Goal: Task Accomplishment & Management: Complete application form

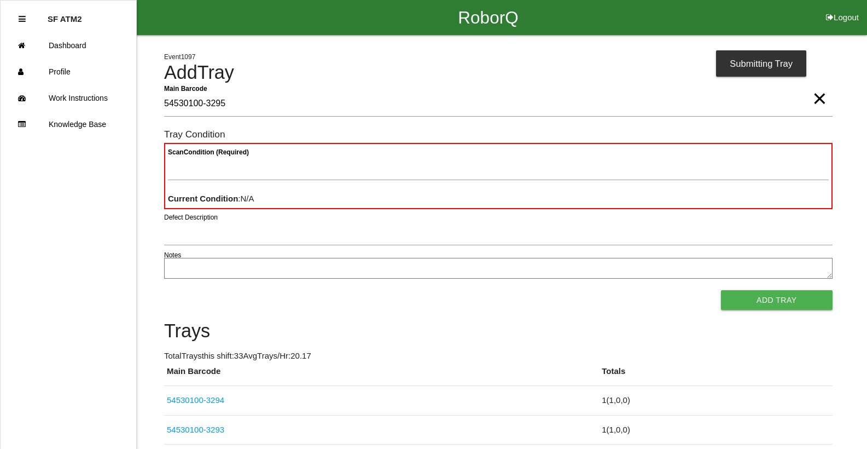
type Barcode "54530100-3295"
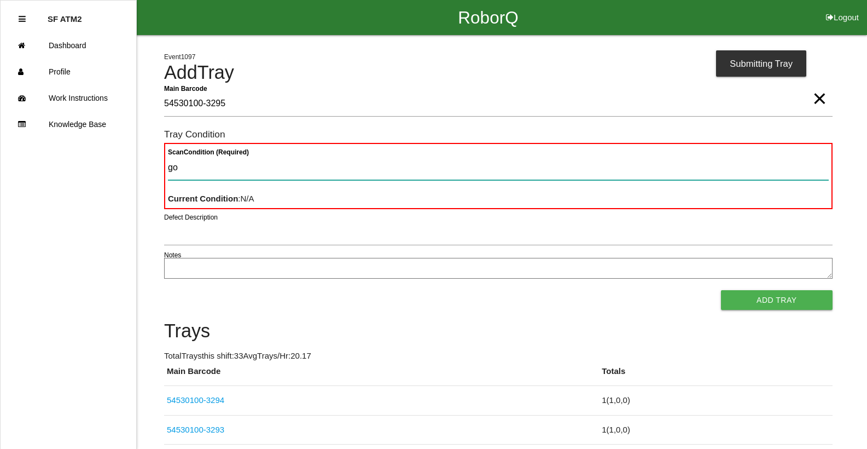
type Condition "goo"
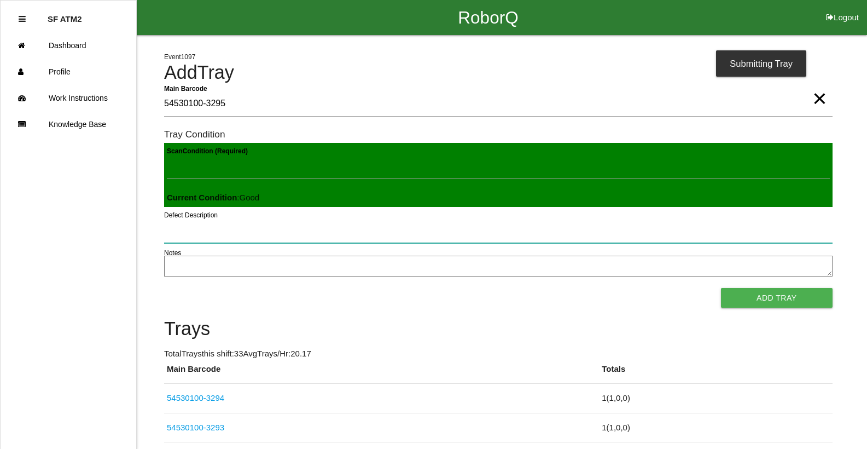
click at [721, 288] on button "Add Tray" at bounding box center [777, 298] width 112 height 20
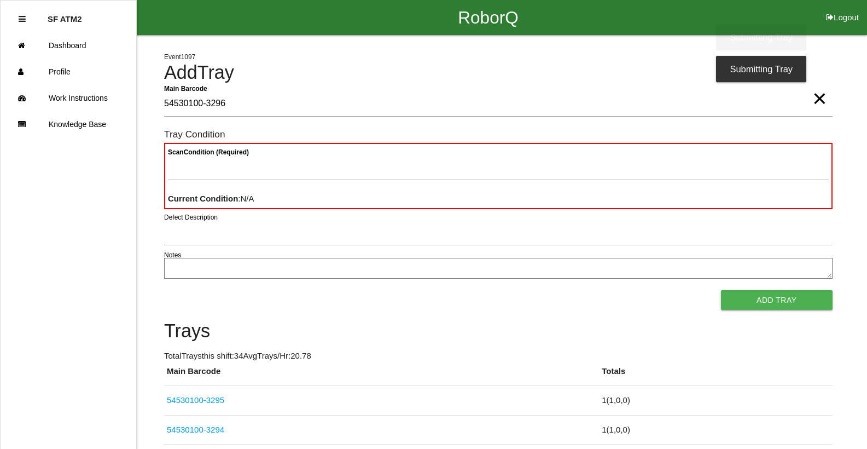
type Barcode "54530100-3296"
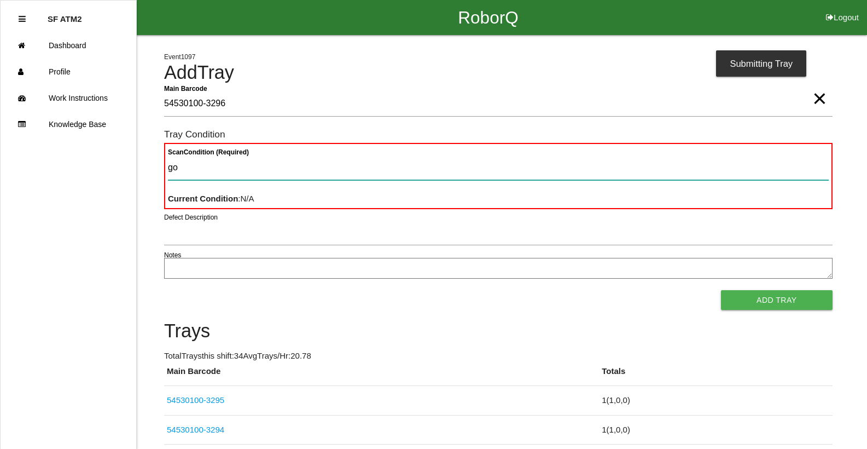
type Condition "goo"
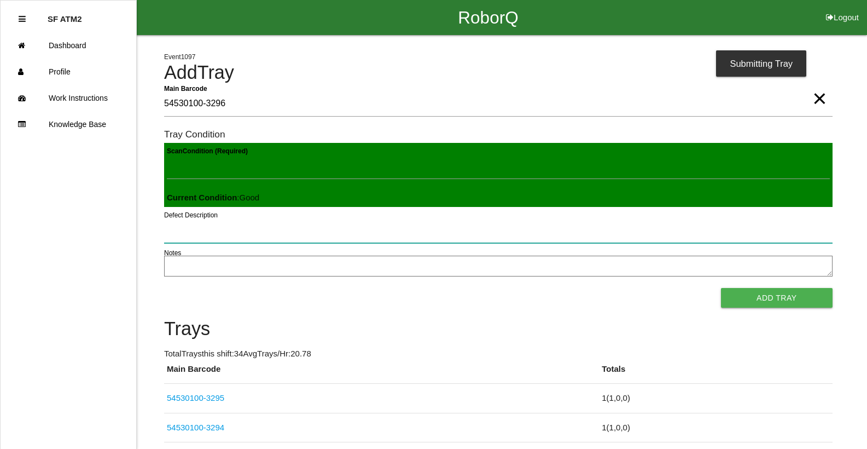
click at [721, 288] on button "Add Tray" at bounding box center [777, 298] width 112 height 20
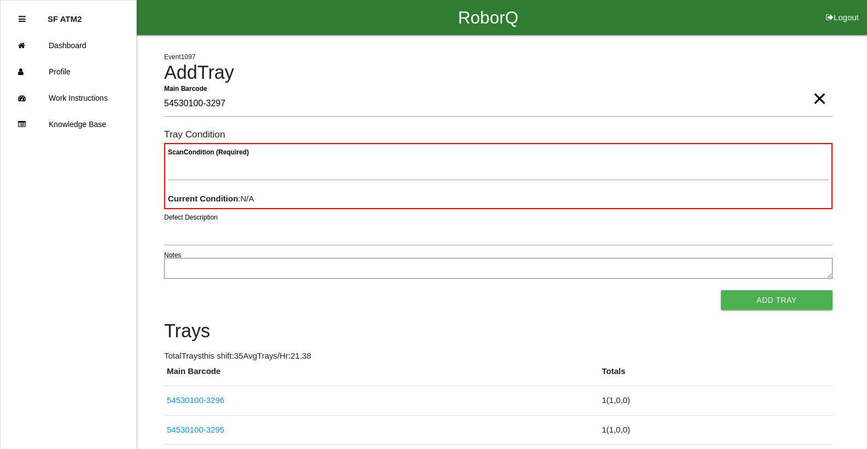
type Barcode "54530100-3297"
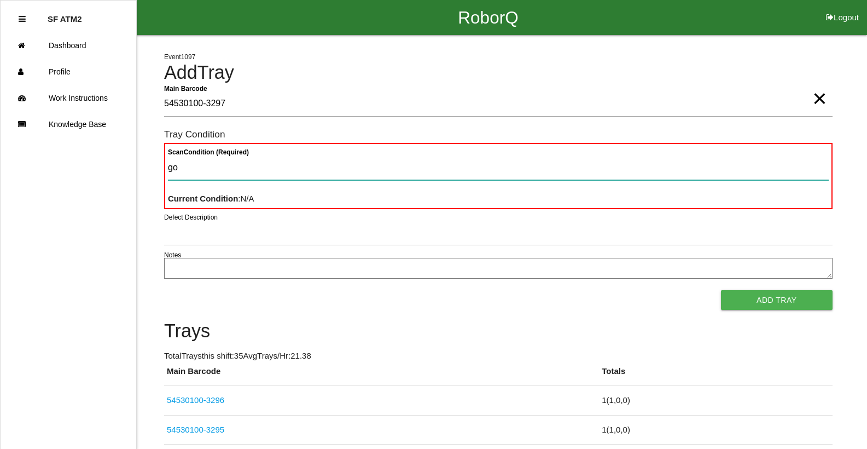
type Condition "goo"
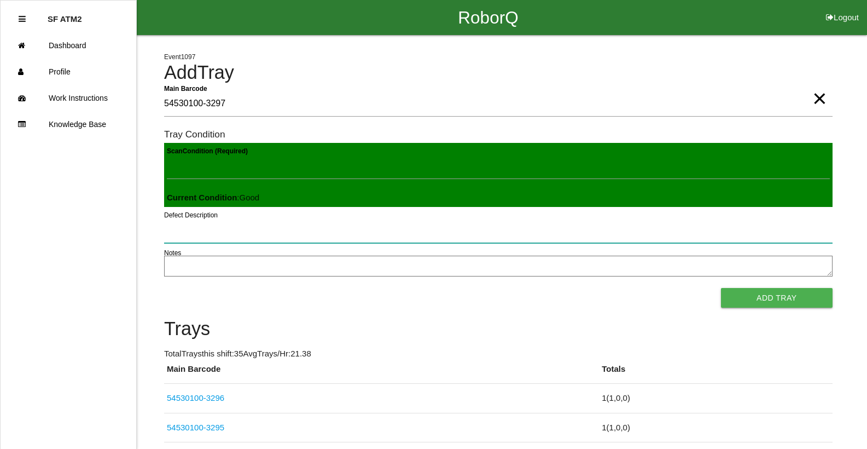
click at [721, 288] on button "Add Tray" at bounding box center [777, 298] width 112 height 20
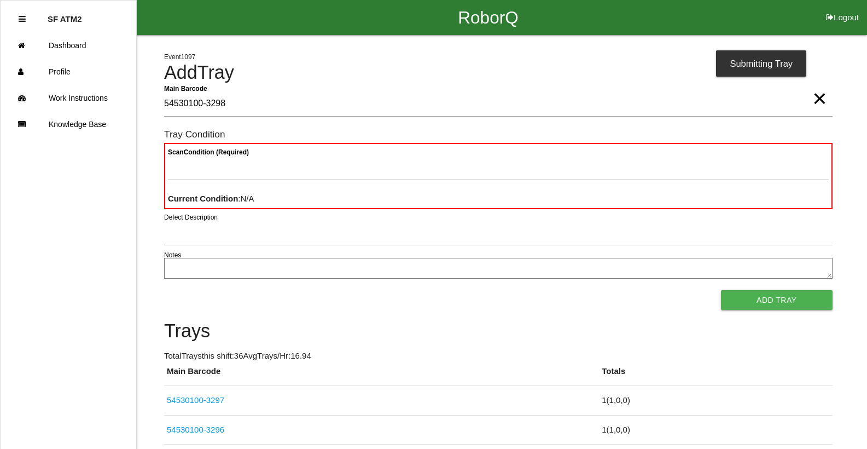
type Barcode "54530100-3298"
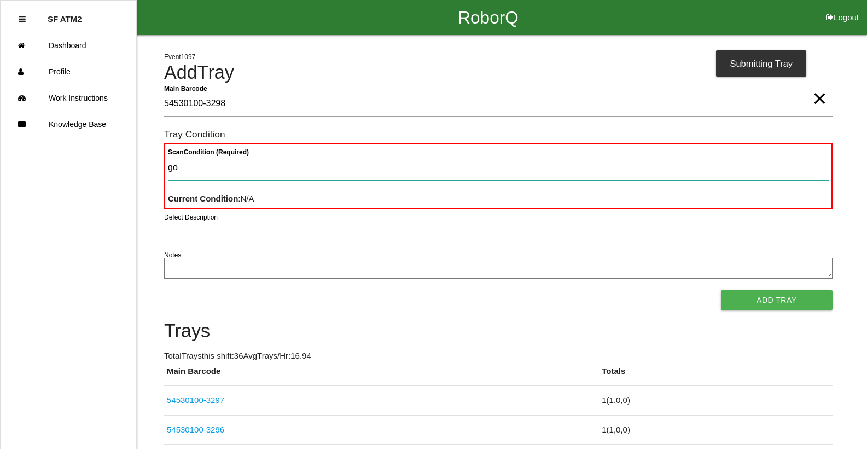
type Condition "goo"
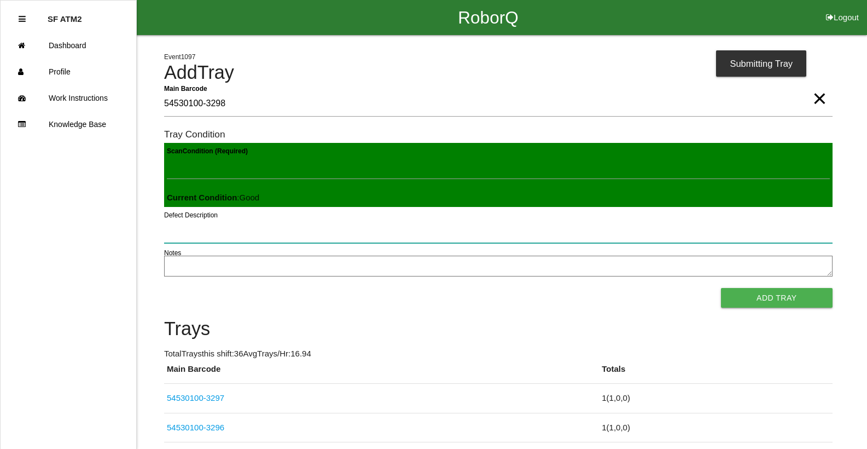
click at [721, 288] on button "Add Tray" at bounding box center [777, 298] width 112 height 20
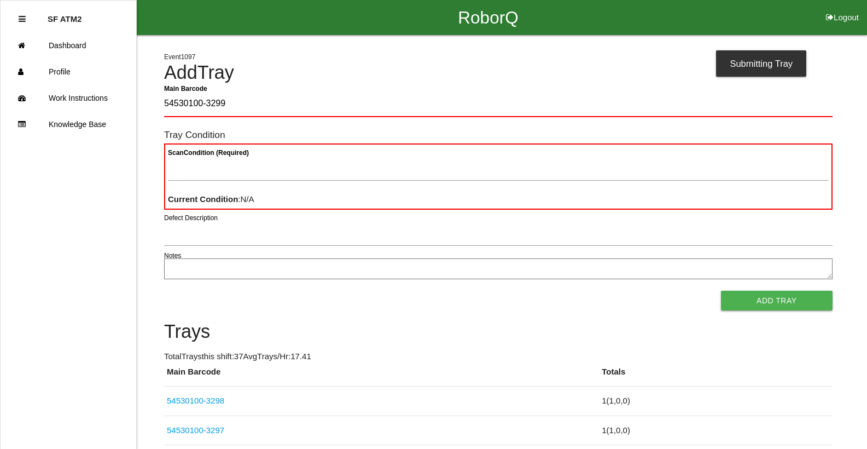
type Barcode "54530100-3299"
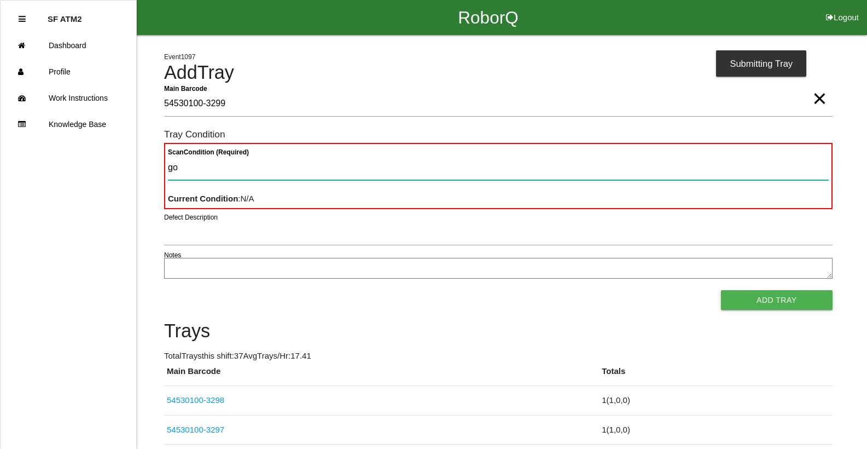
type Condition "goo"
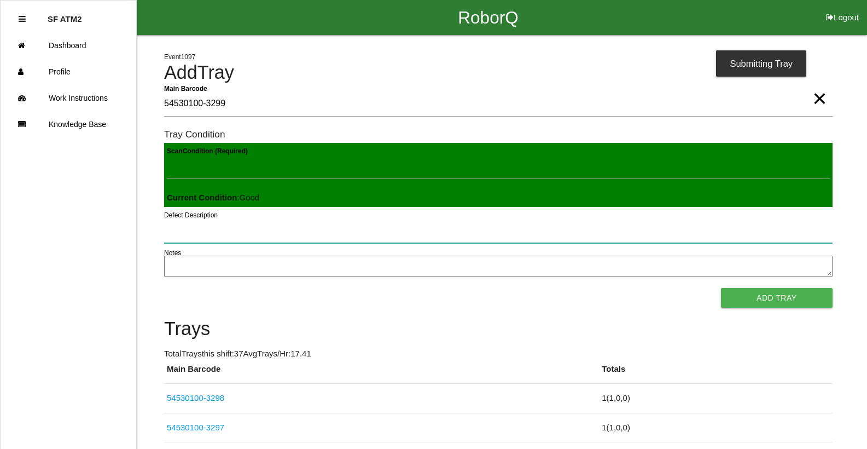
click at [721, 288] on button "Add Tray" at bounding box center [777, 298] width 112 height 20
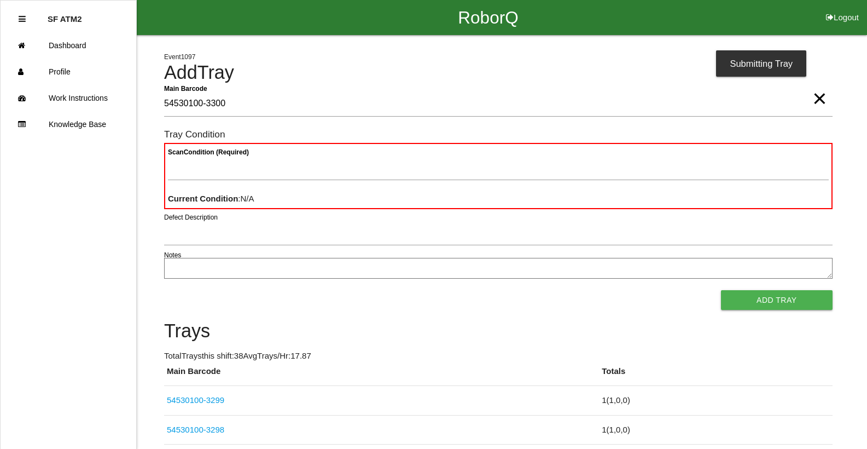
type Barcode "54530100-3300"
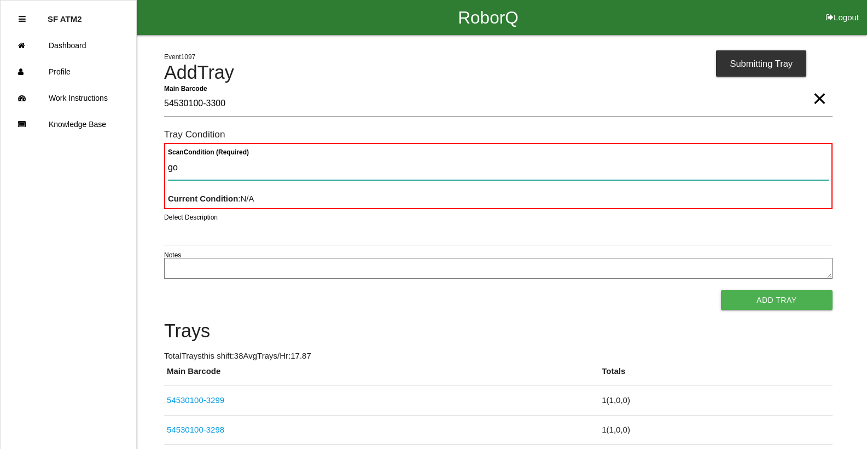
type Condition "goo"
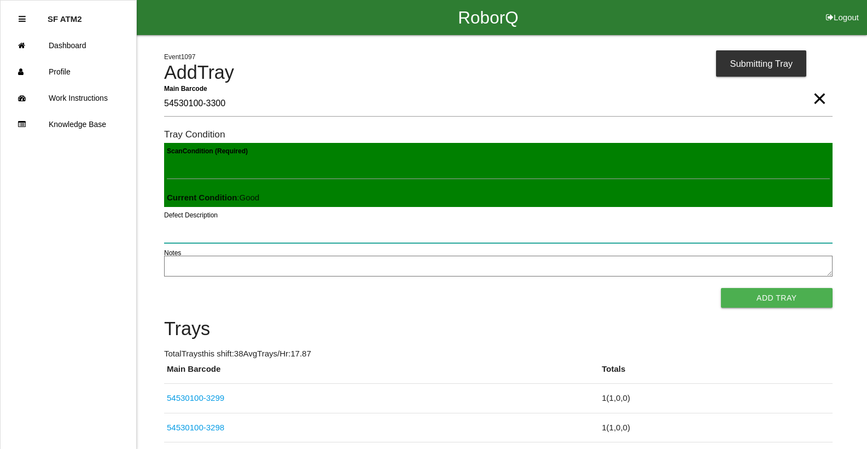
click at [721, 288] on button "Add Tray" at bounding box center [777, 298] width 112 height 20
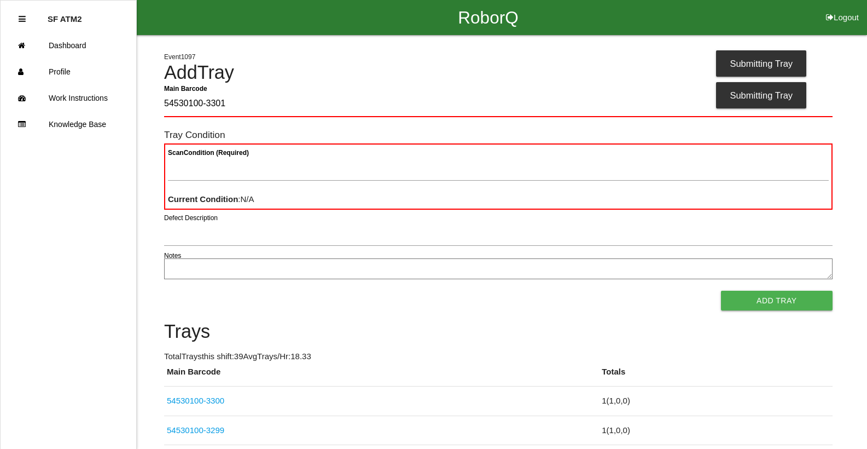
type Barcode "54530100-3301"
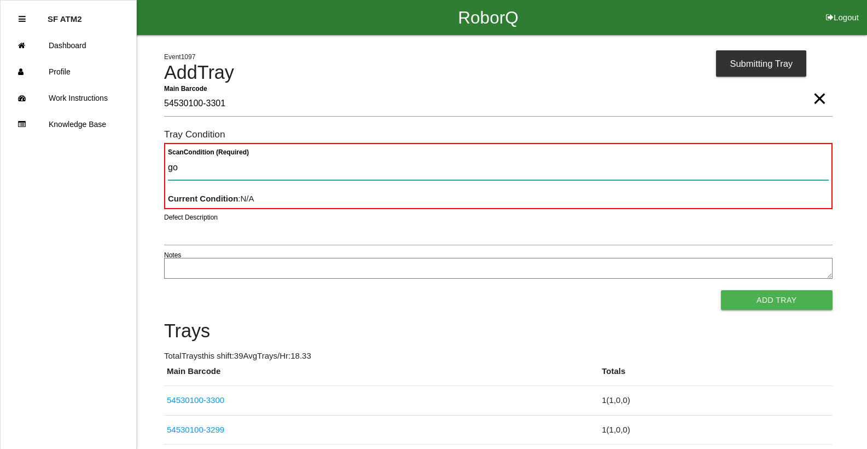
type Condition "goo"
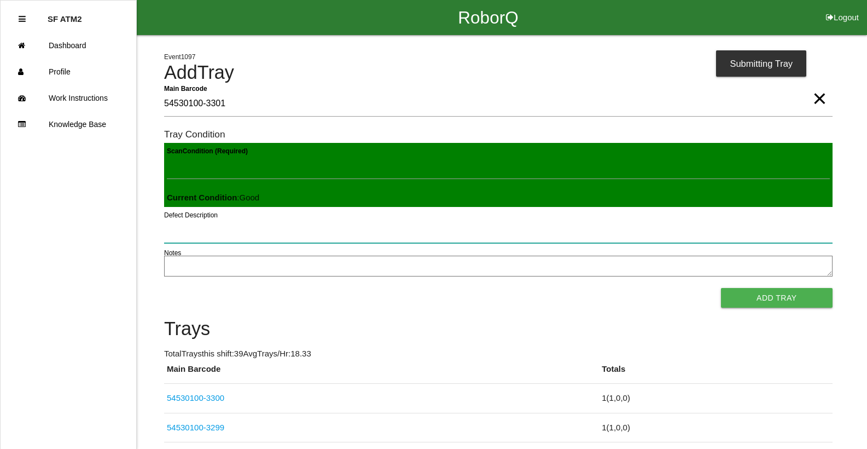
click at [721, 288] on button "Add Tray" at bounding box center [777, 298] width 112 height 20
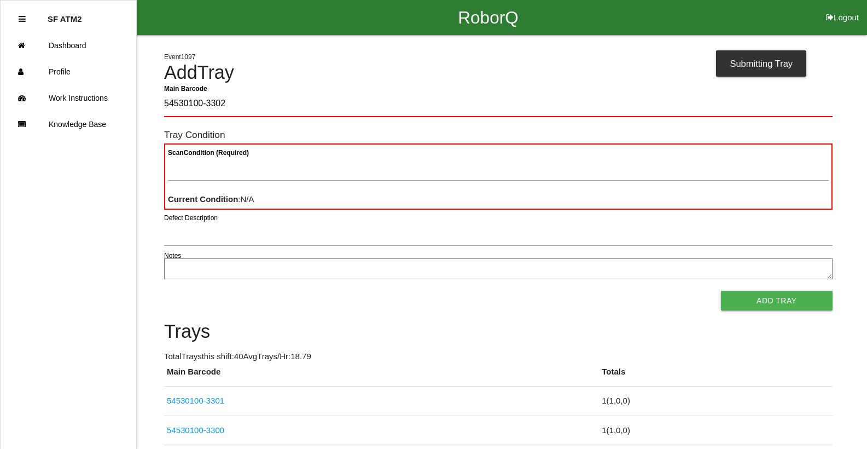
type Barcode "54530100-3302"
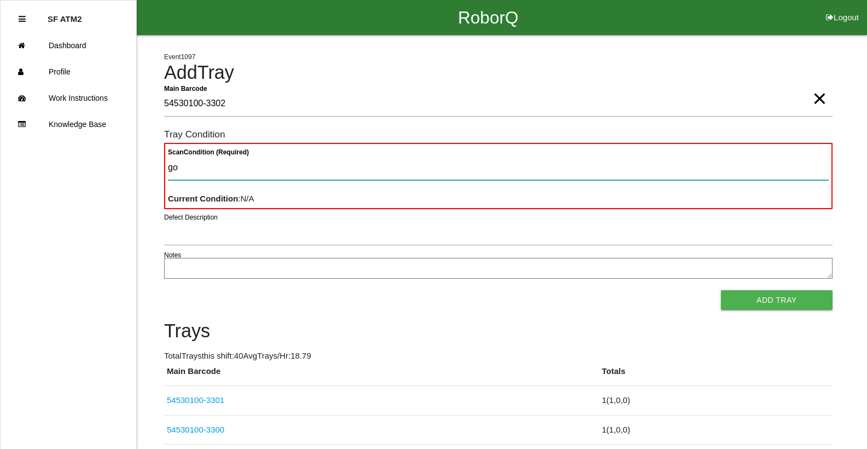
type Condition "goo"
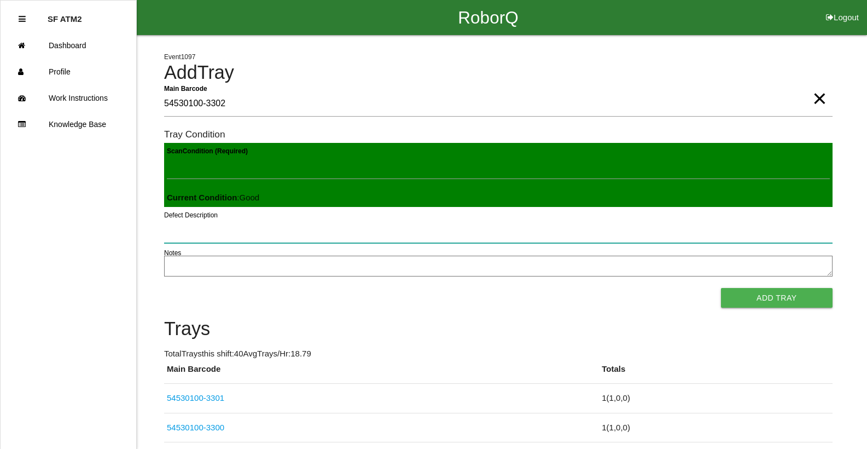
click at [721, 288] on button "Add Tray" at bounding box center [777, 298] width 112 height 20
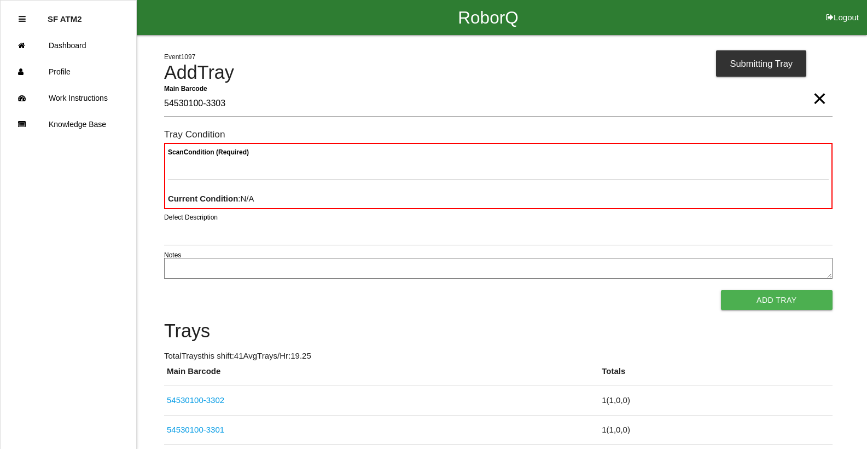
type Barcode "54530100-3303"
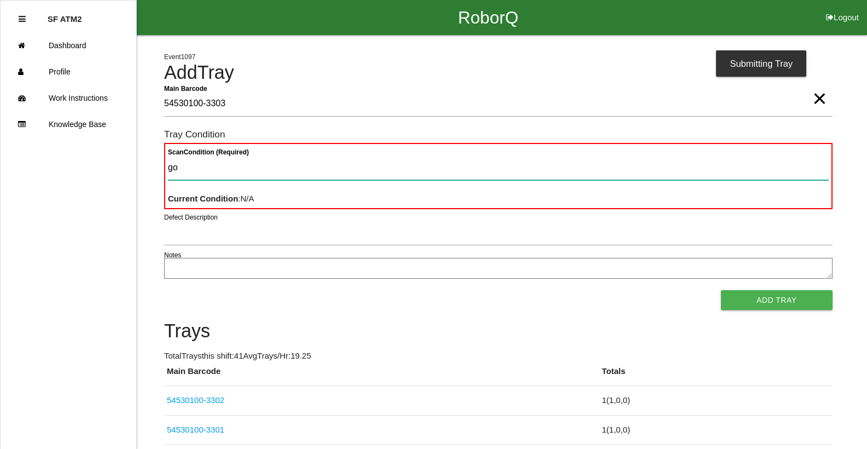
type Condition "goo"
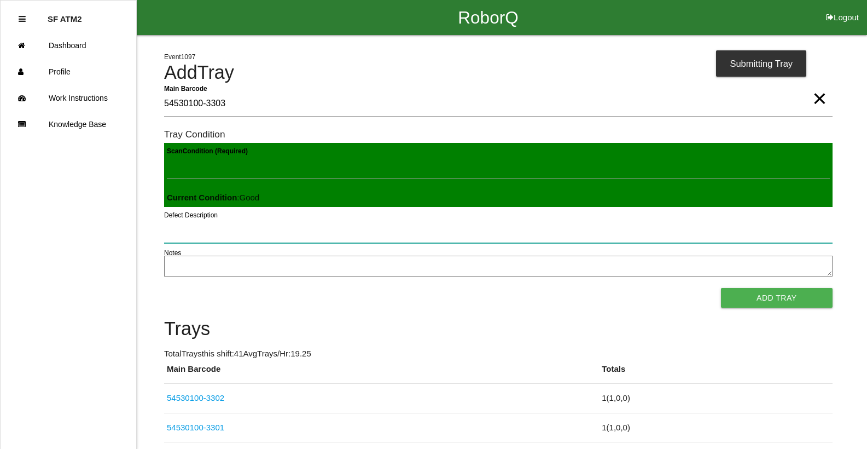
click at [721, 288] on button "Add Tray" at bounding box center [777, 298] width 112 height 20
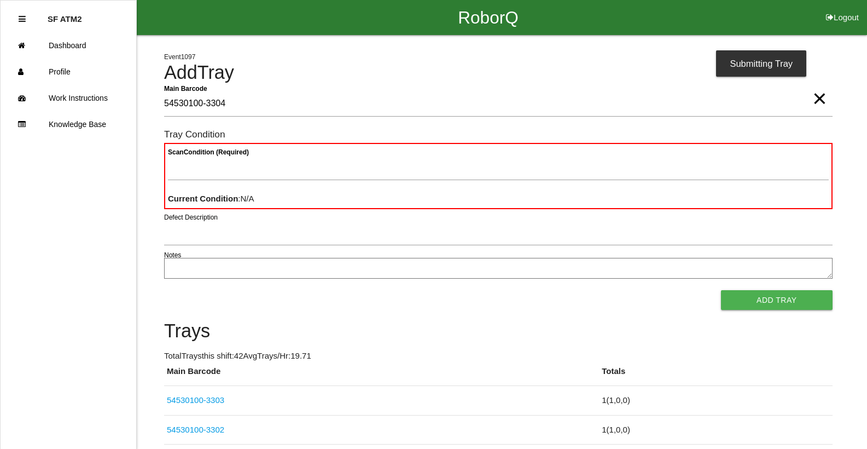
type Barcode "54530100-3304"
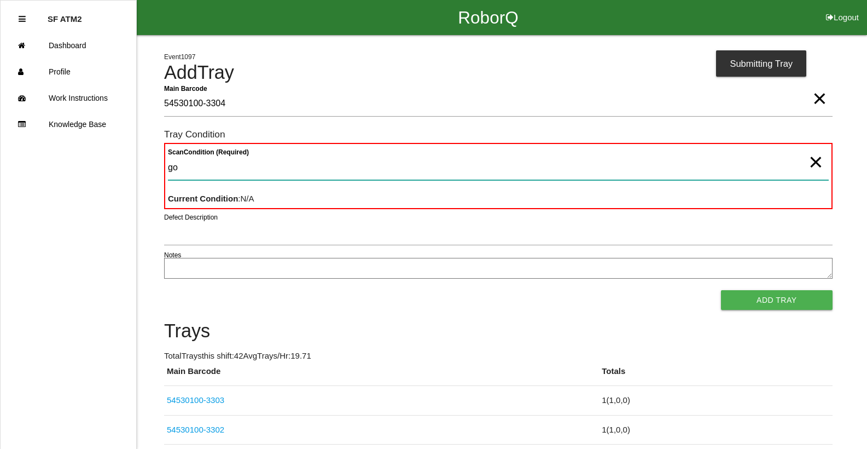
type Condition "goo"
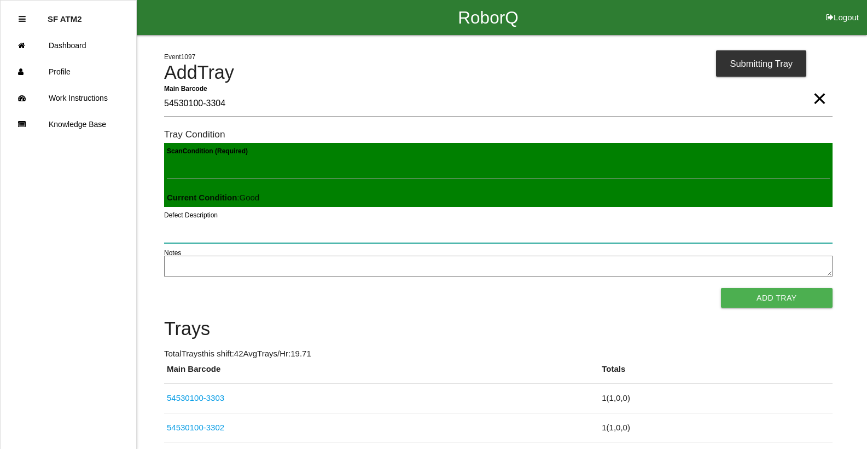
click at [721, 288] on button "Add Tray" at bounding box center [777, 298] width 112 height 20
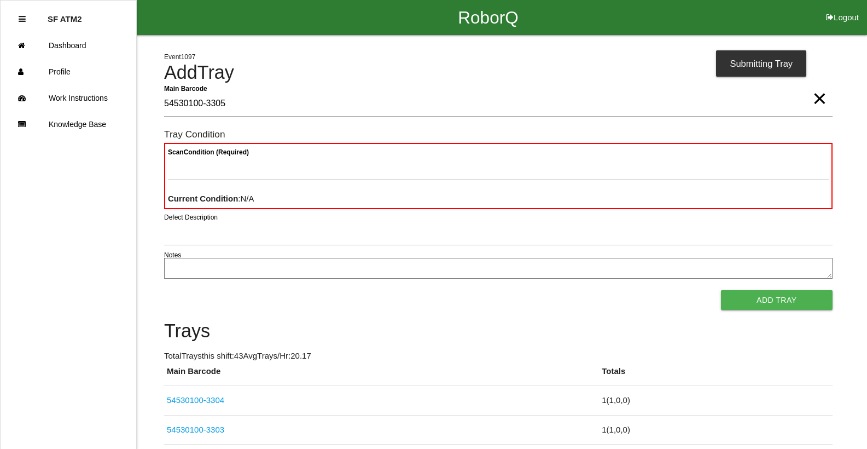
type Barcode "54530100-3305"
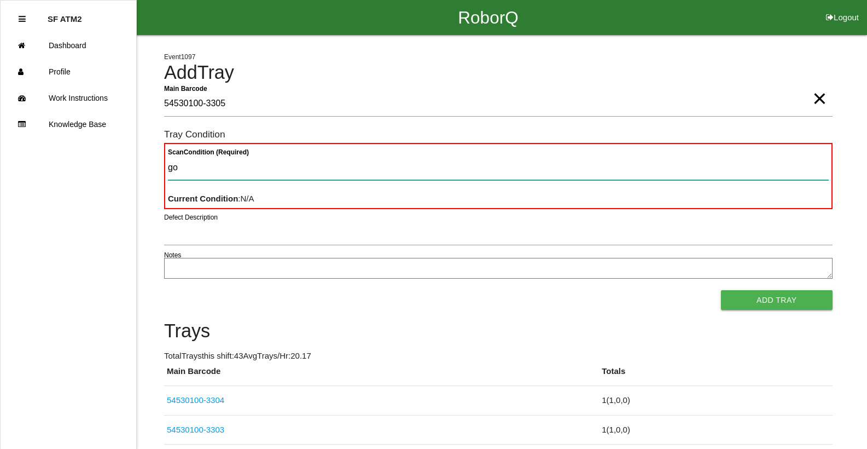
type Condition "goo"
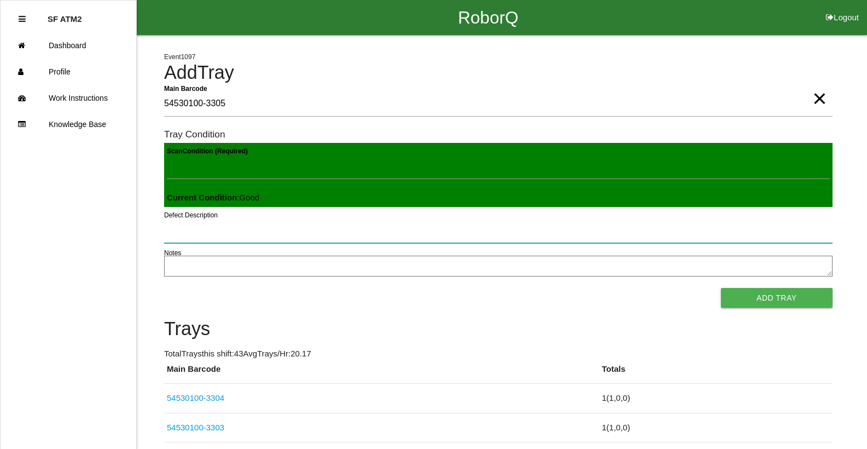
click at [721, 288] on button "Add Tray" at bounding box center [777, 298] width 112 height 20
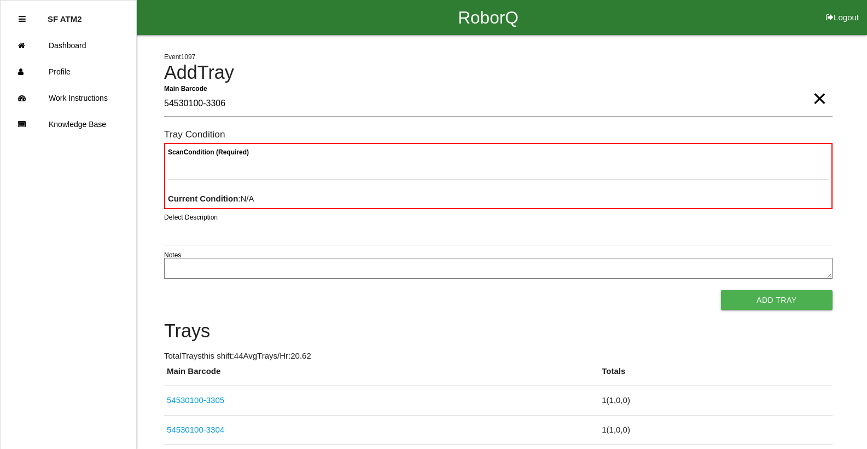
type Barcode "54530100-3306"
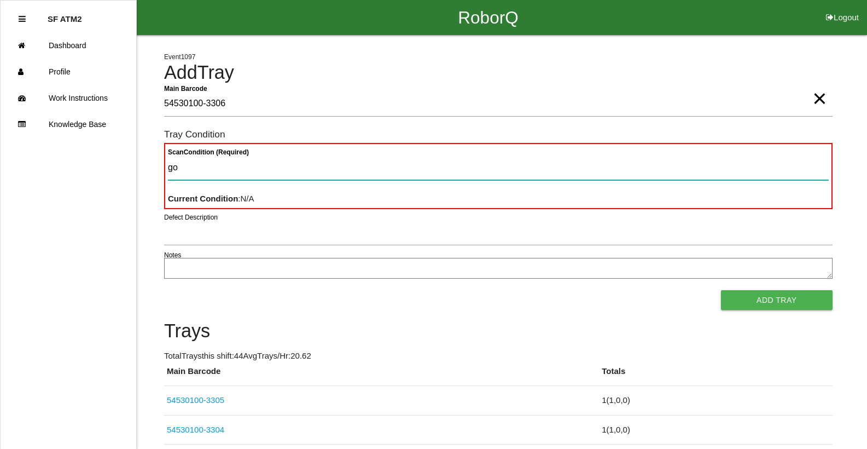
type Condition "goo"
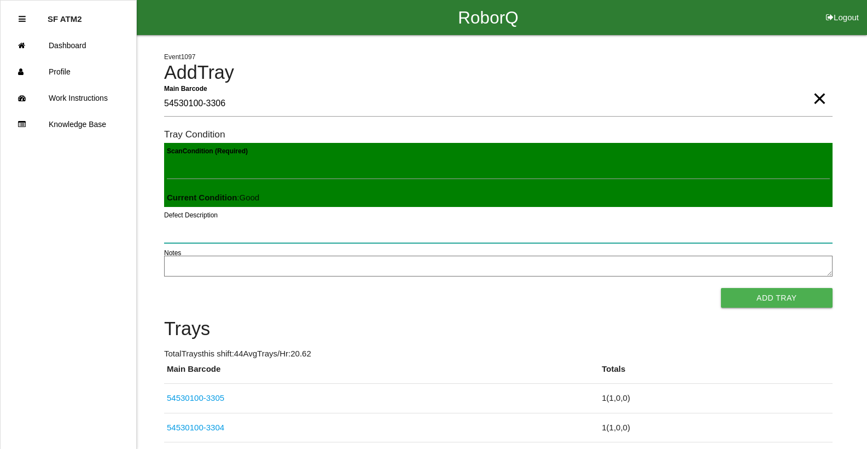
click at [721, 288] on button "Add Tray" at bounding box center [777, 298] width 112 height 20
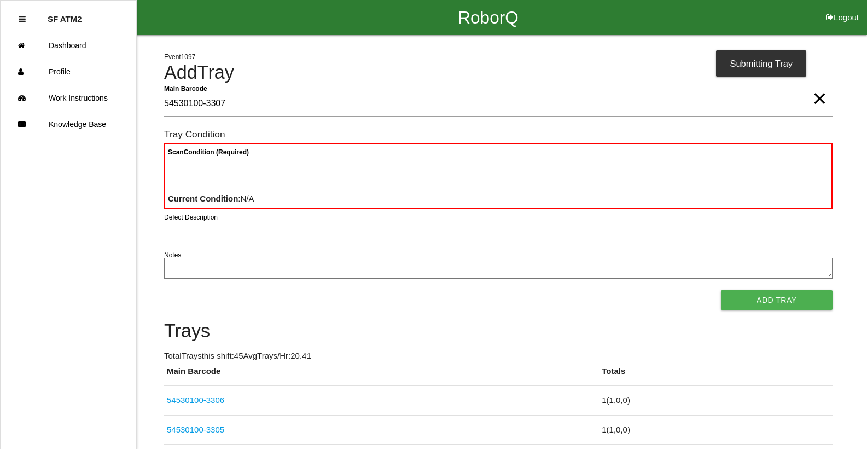
type Barcode "54530100-3307"
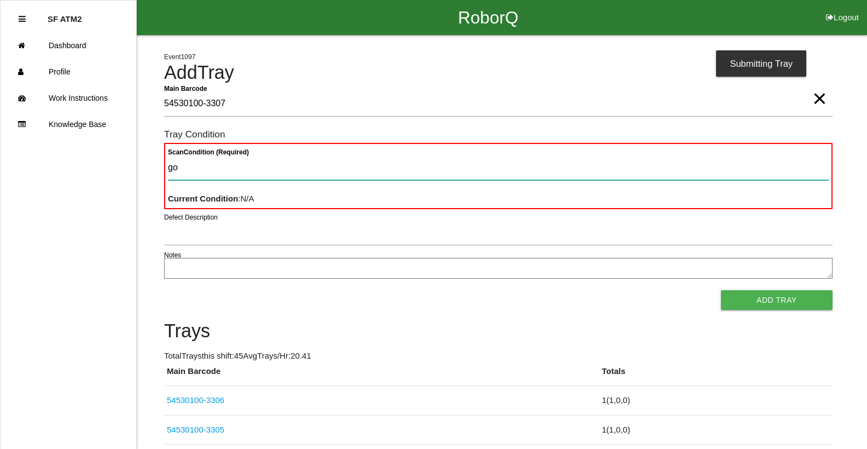
type Condition "goo"
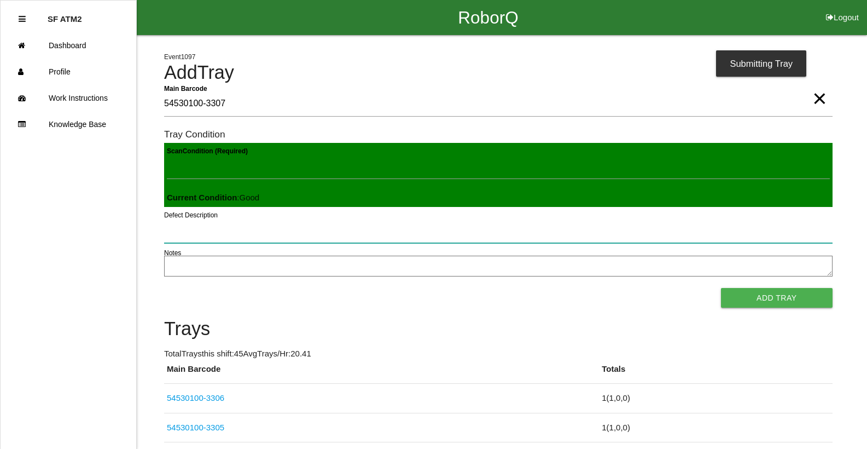
click at [721, 288] on button "Add Tray" at bounding box center [777, 298] width 112 height 20
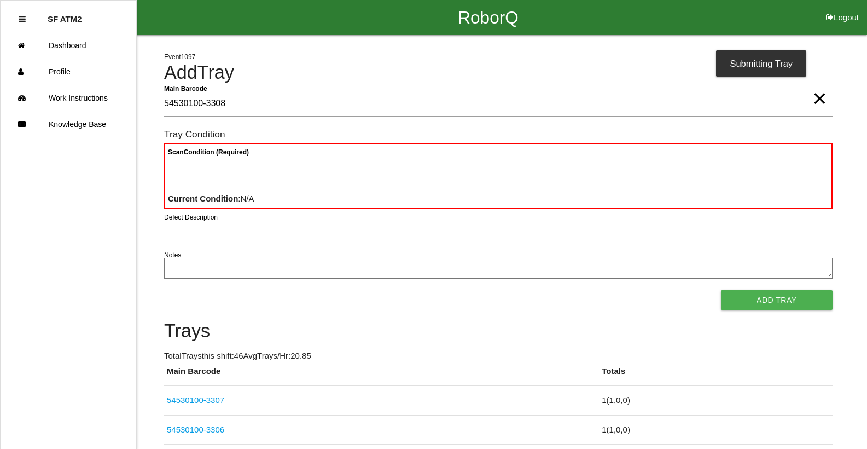
type Barcode "54530100-3308"
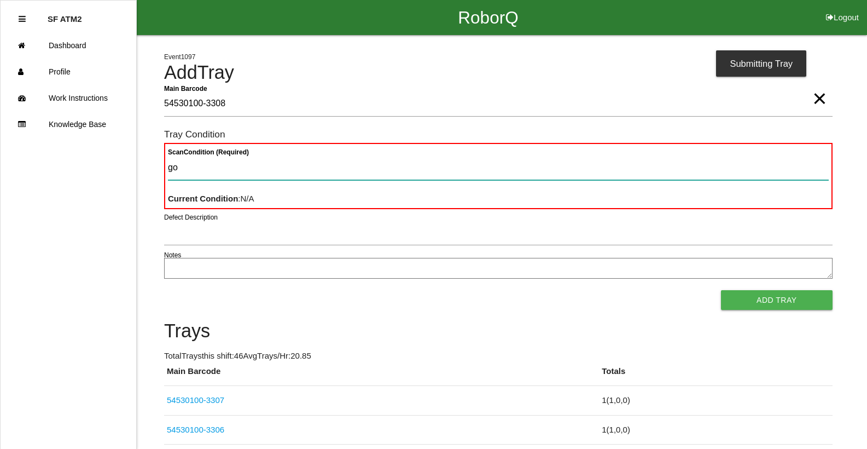
type Condition "goo"
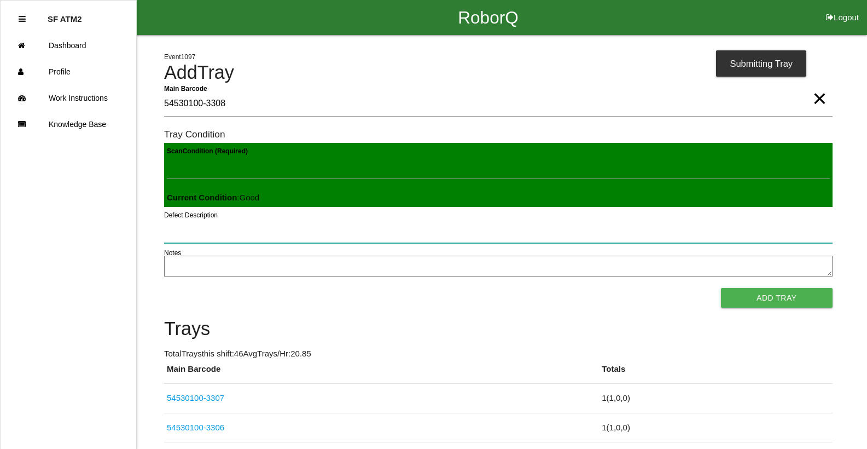
click at [721, 288] on button "Add Tray" at bounding box center [777, 298] width 112 height 20
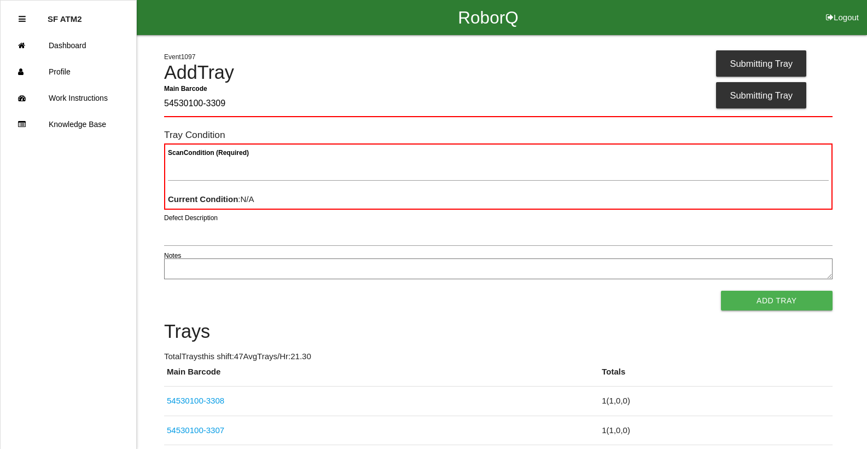
type Barcode "54530100-3309"
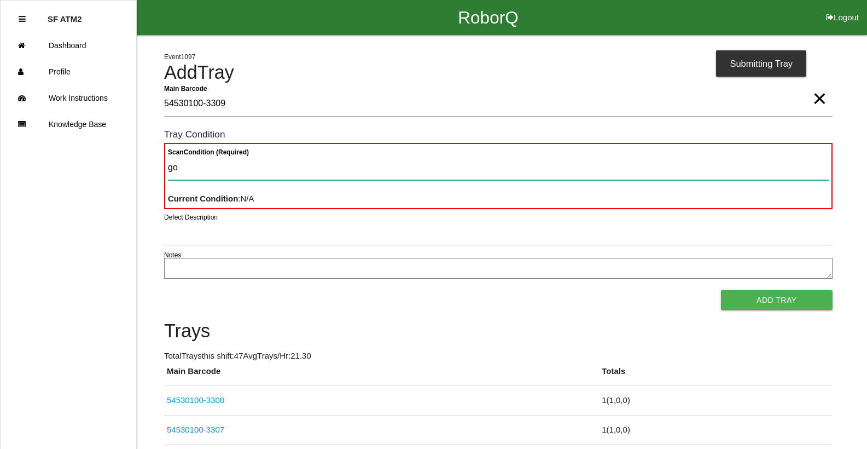
type Condition "goo"
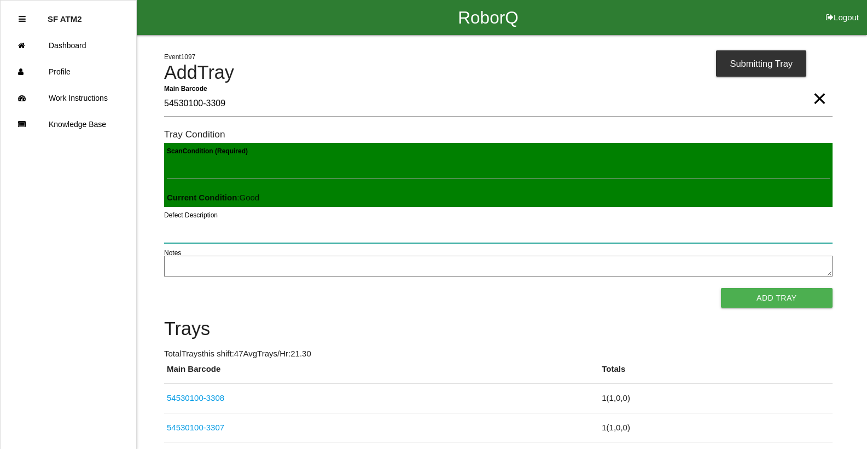
click at [721, 288] on button "Add Tray" at bounding box center [777, 298] width 112 height 20
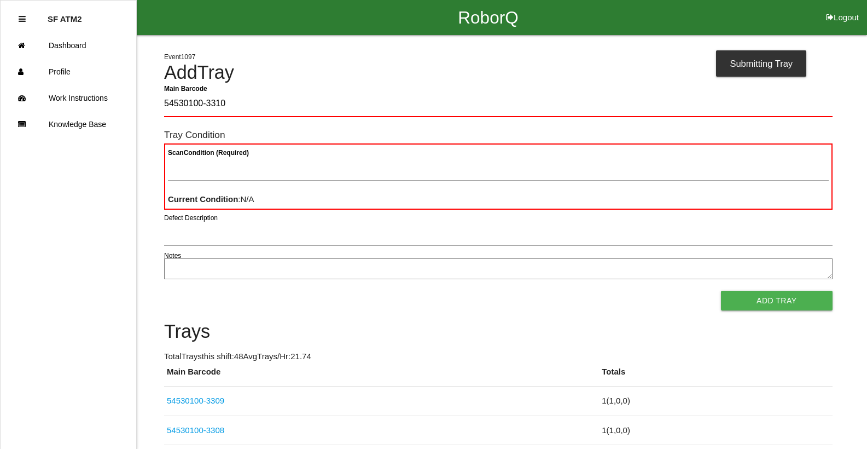
type Barcode "54530100-3310"
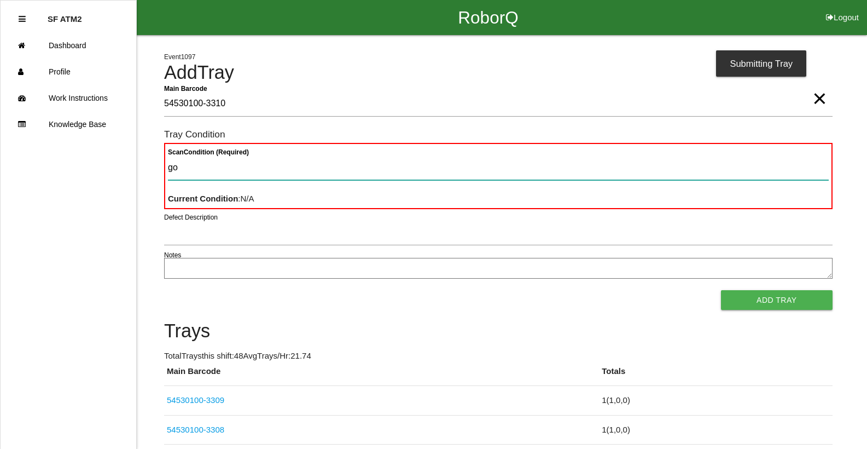
type Condition "goo"
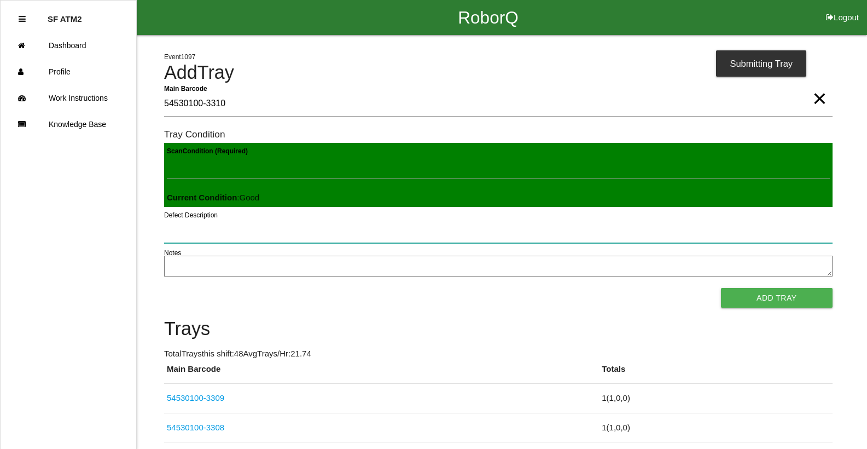
click at [721, 288] on button "Add Tray" at bounding box center [777, 298] width 112 height 20
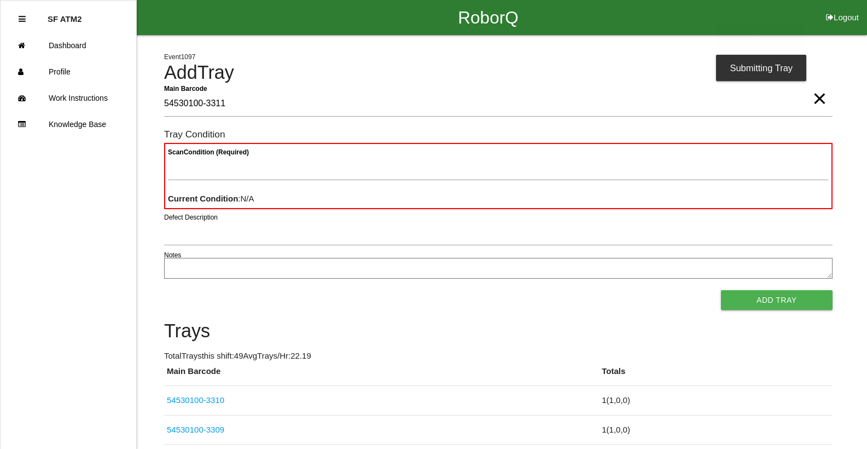
type Barcode "54530100-3311"
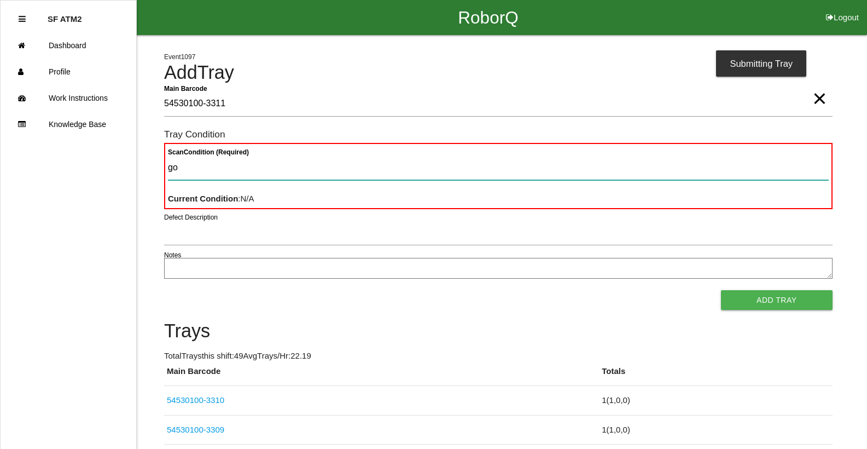
type Condition "goo"
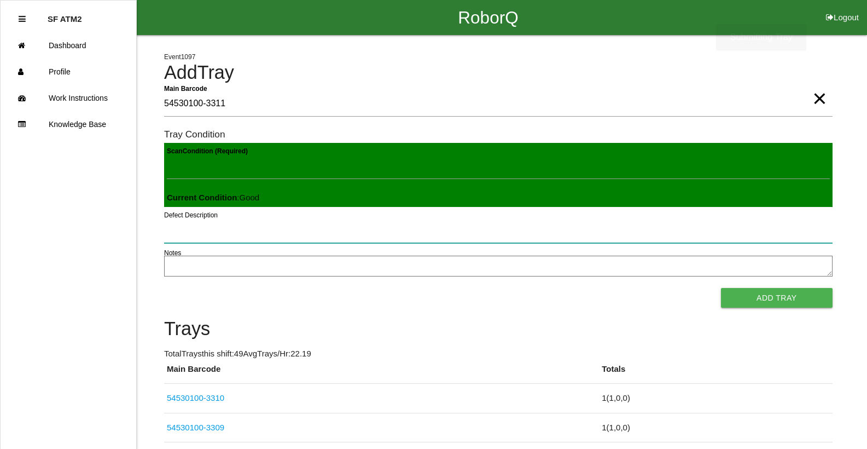
click at [721, 288] on button "Add Tray" at bounding box center [777, 298] width 112 height 20
